Goal: Navigation & Orientation: Go to known website

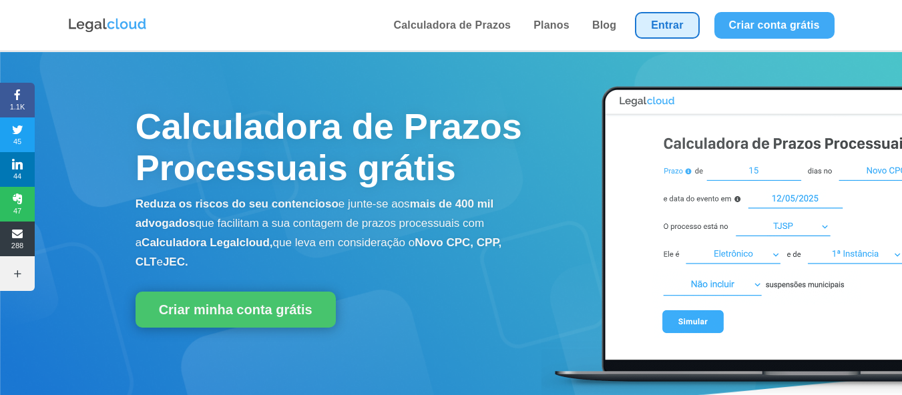
click at [662, 26] on link "Entrar" at bounding box center [667, 25] width 64 height 27
click at [679, 29] on link "Entrar" at bounding box center [667, 25] width 64 height 27
click at [678, 28] on link "Entrar" at bounding box center [667, 25] width 64 height 27
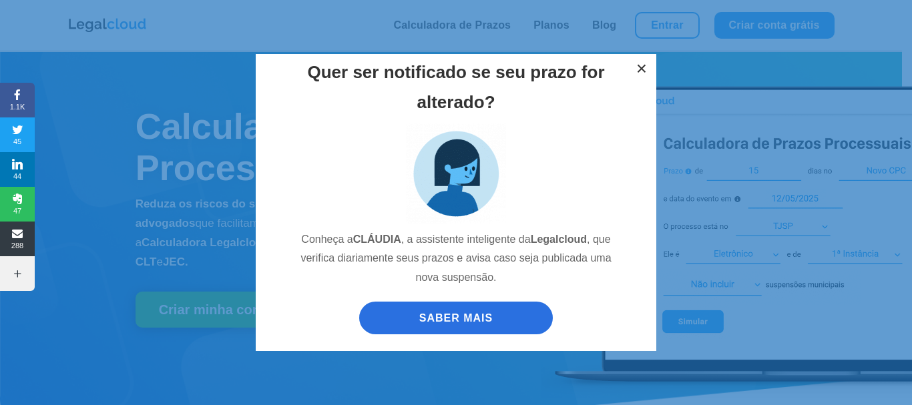
click at [639, 69] on button "×" at bounding box center [641, 68] width 29 height 29
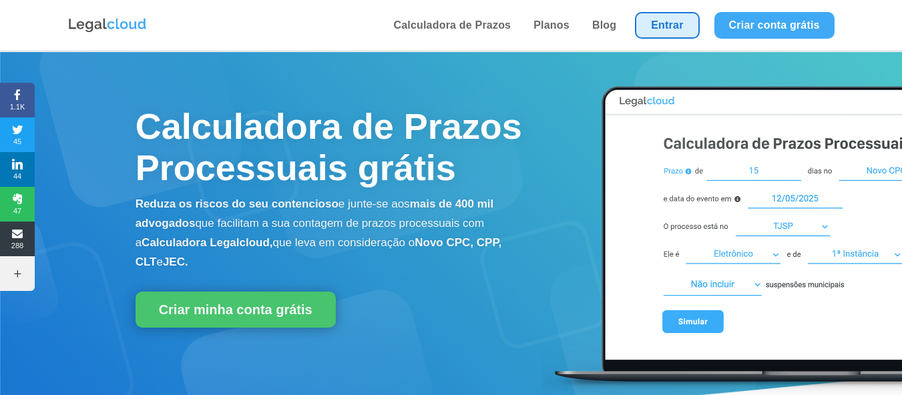
click at [664, 27] on link "Entrar" at bounding box center [667, 25] width 64 height 27
